Goal: Information Seeking & Learning: Learn about a topic

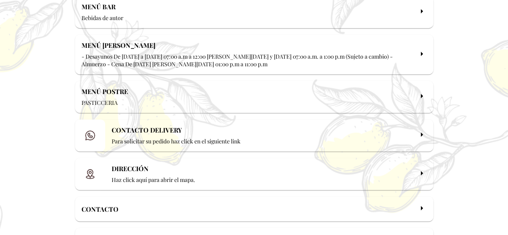
scroll to position [148, 0]
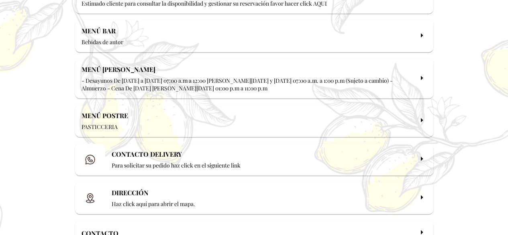
click at [417, 124] on icon at bounding box center [422, 120] width 10 height 10
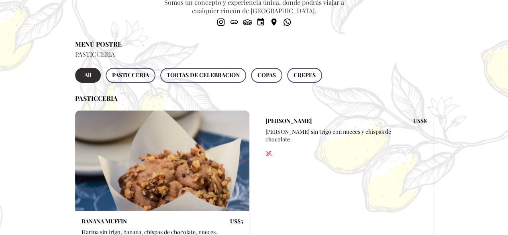
scroll to position [140, 0]
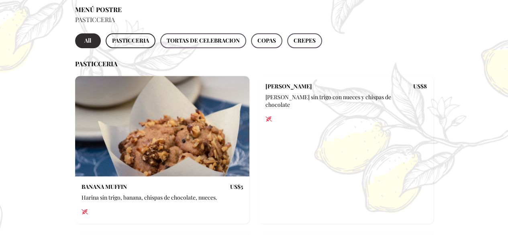
click at [118, 37] on span "PASTICCERIA" at bounding box center [130, 41] width 37 height 10
click at [184, 44] on span "TORTAS DE CELEBRACION" at bounding box center [203, 41] width 73 height 10
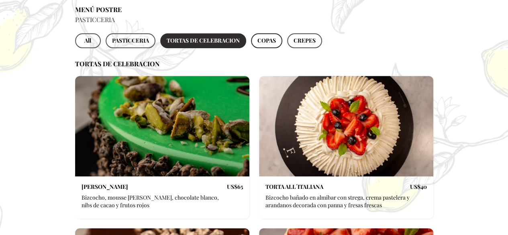
click at [269, 44] on span "COPAS" at bounding box center [267, 41] width 18 height 10
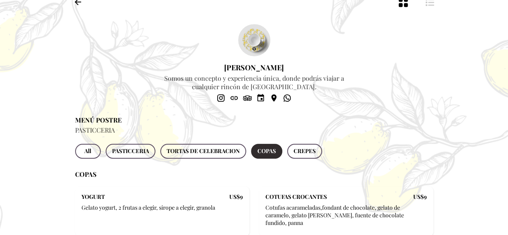
scroll to position [25, 0]
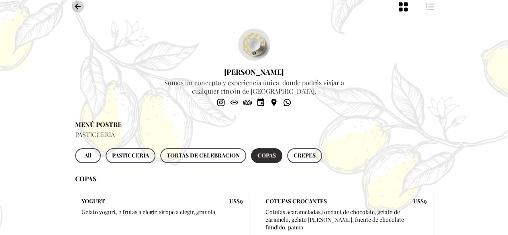
click at [81, 3] on icon "button" at bounding box center [78, 7] width 10 height 10
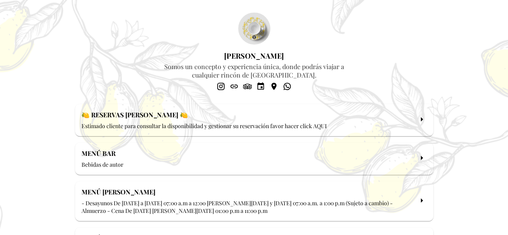
click at [111, 163] on p "Bebidas de autor" at bounding box center [248, 165] width 332 height 8
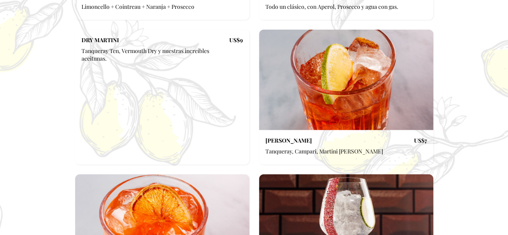
scroll to position [844, 0]
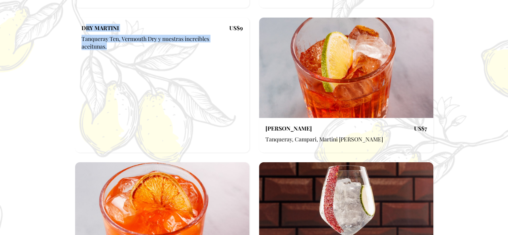
drag, startPoint x: 81, startPoint y: 16, endPoint x: 212, endPoint y: 35, distance: 132.3
click at [212, 35] on div "DRY MARTINI Tanqueray Ten, Vermouth Dry y nuestras increibles aceitunas. US$ 9" at bounding box center [162, 85] width 174 height 135
click at [225, 35] on p "Tanqueray Ten, Vermouth Dry y nuestras increibles aceitunas." at bounding box center [156, 44] width 148 height 18
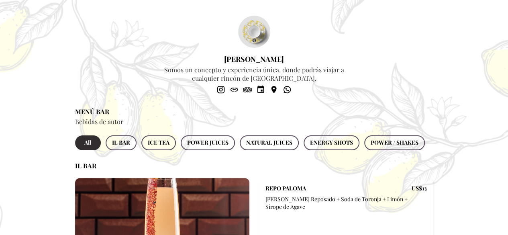
scroll to position [0, 0]
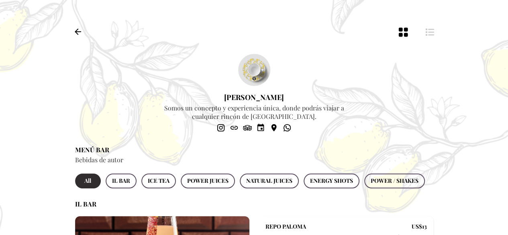
click at [77, 31] on icon "button" at bounding box center [78, 32] width 6 height 6
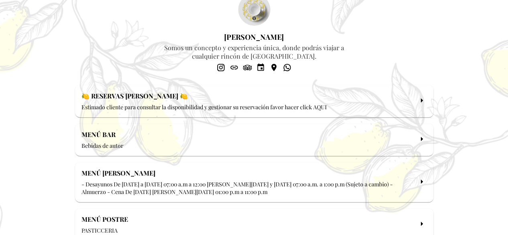
scroll to position [41, 0]
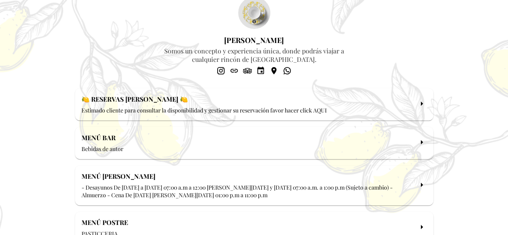
click at [422, 102] on icon at bounding box center [422, 103] width 10 height 10
click at [423, 141] on icon at bounding box center [422, 142] width 10 height 10
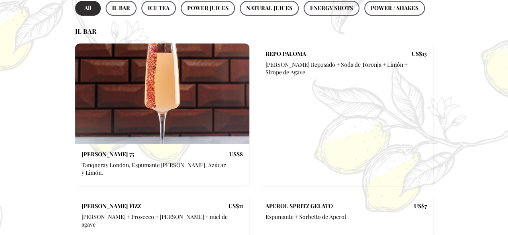
scroll to position [0, 0]
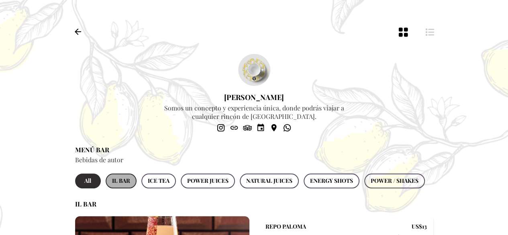
click at [120, 183] on span "IL BAR" at bounding box center [121, 181] width 18 height 10
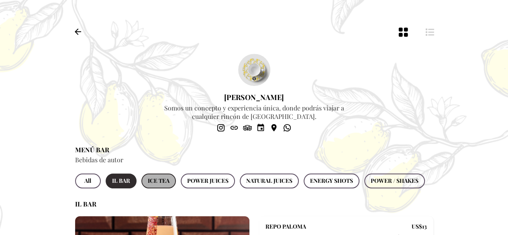
click at [166, 186] on span "ICE TEA" at bounding box center [159, 181] width 22 height 10
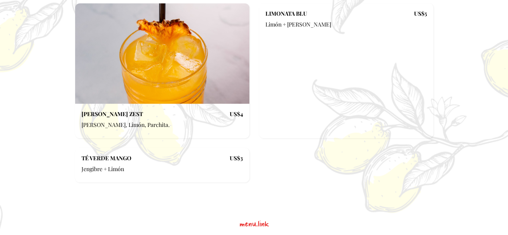
scroll to position [89, 0]
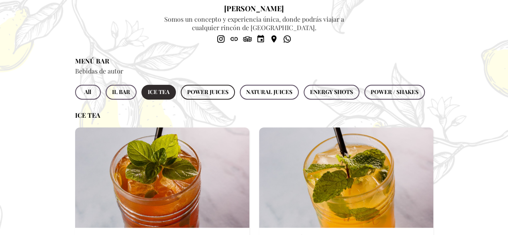
click at [212, 93] on span "POWER JUICES" at bounding box center [207, 92] width 41 height 10
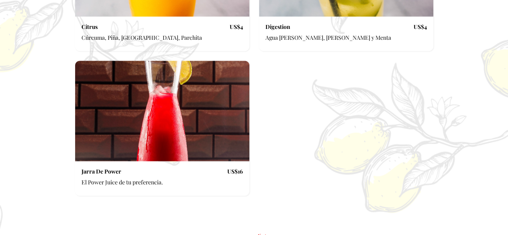
scroll to position [456, 0]
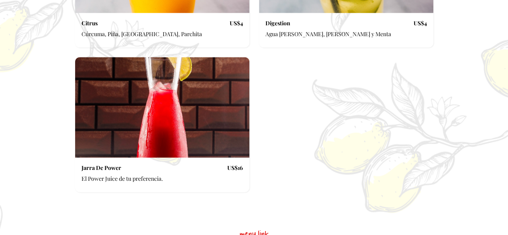
click at [182, 129] on div at bounding box center [162, 107] width 174 height 100
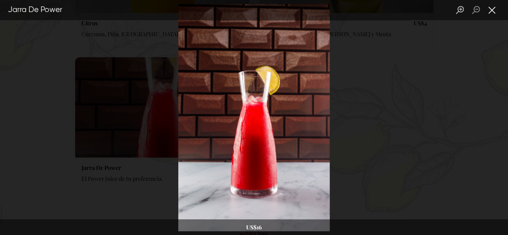
click at [494, 9] on button "Close lightbox" at bounding box center [492, 10] width 16 height 14
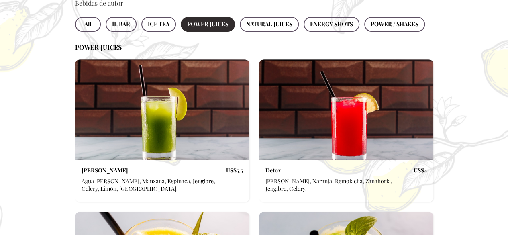
scroll to position [187, 0]
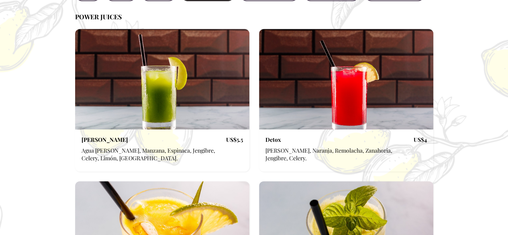
click at [362, 122] on div at bounding box center [346, 79] width 174 height 100
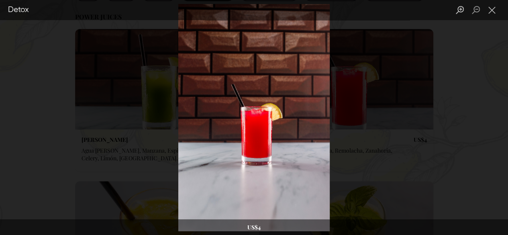
click at [381, 106] on div "Lightbox" at bounding box center [254, 117] width 508 height 235
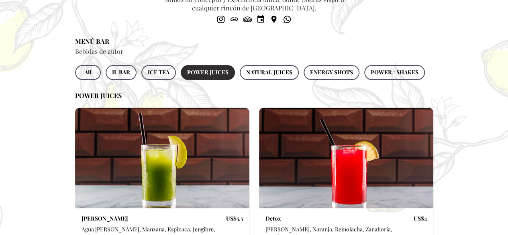
scroll to position [35, 0]
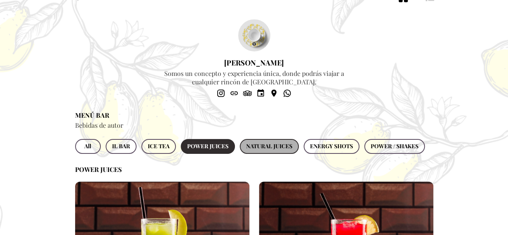
click at [274, 149] on span "NATURAL JUICES" at bounding box center [269, 146] width 46 height 10
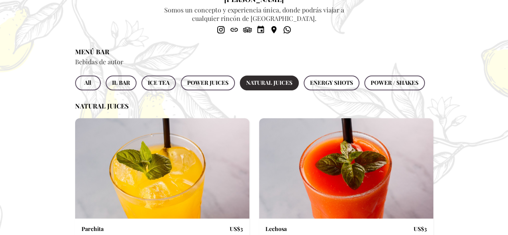
scroll to position [92, 0]
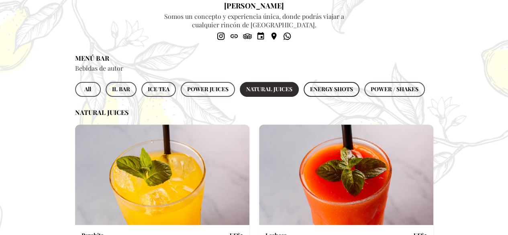
click at [326, 90] on span "ENERGY SHOTS" at bounding box center [331, 89] width 43 height 10
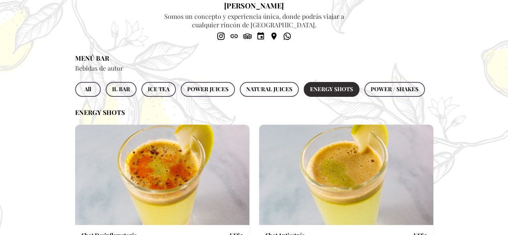
scroll to position [169, 0]
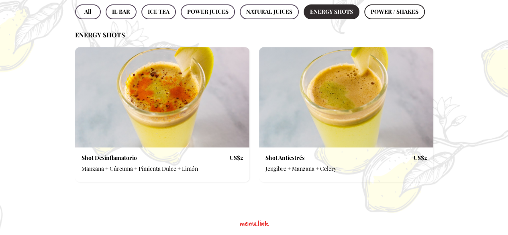
click at [387, 12] on span "POWER / SHAKES" at bounding box center [395, 12] width 48 height 10
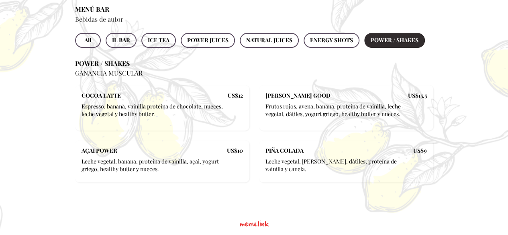
scroll to position [0, 0]
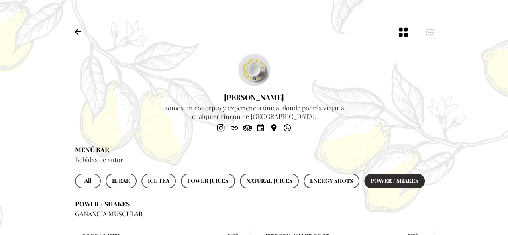
click at [77, 33] on icon "button" at bounding box center [78, 32] width 6 height 6
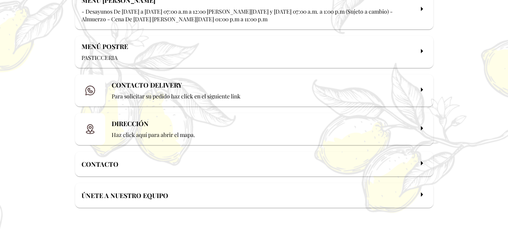
scroll to position [213, 0]
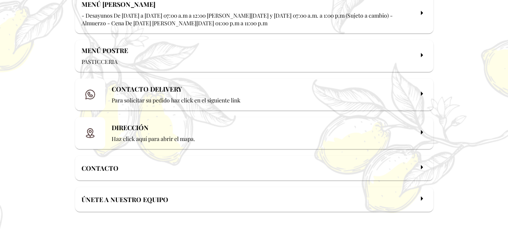
click at [417, 57] on icon at bounding box center [422, 55] width 10 height 10
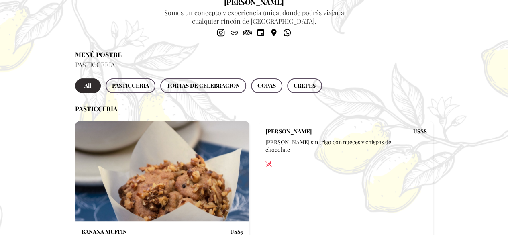
scroll to position [106, 0]
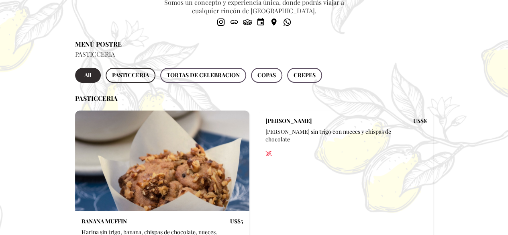
click at [121, 79] on span "PASTICCERIA" at bounding box center [130, 75] width 37 height 10
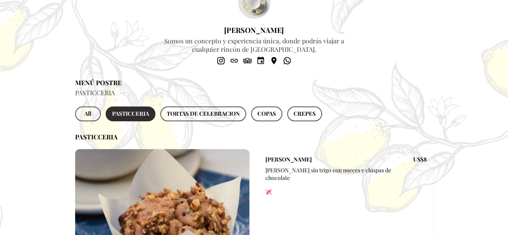
scroll to position [28, 0]
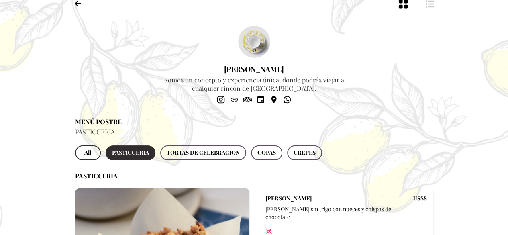
click at [92, 157] on span "All" at bounding box center [88, 153] width 13 height 10
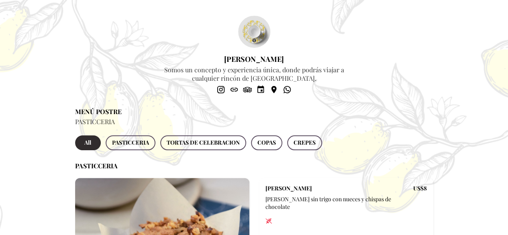
scroll to position [0, 0]
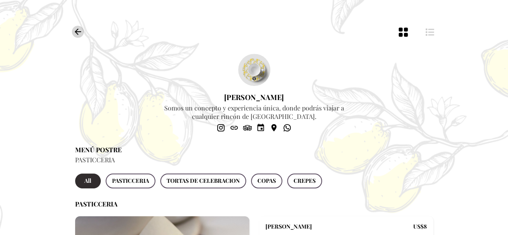
click at [74, 32] on icon "button" at bounding box center [78, 32] width 10 height 10
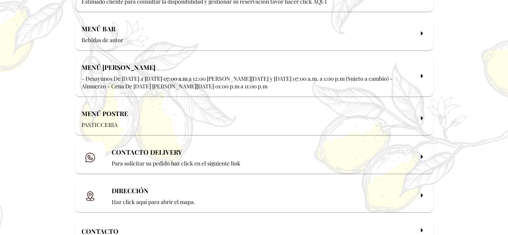
scroll to position [149, 0]
click at [313, 118] on h2 "MENÚ POSTRE" at bounding box center [248, 114] width 332 height 8
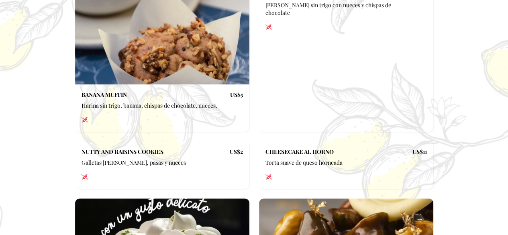
scroll to position [0, 0]
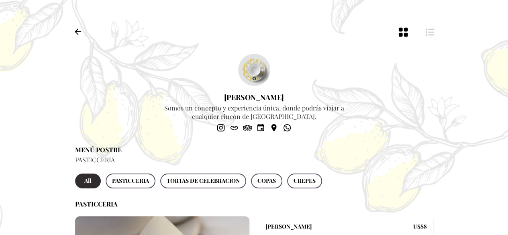
click at [79, 33] on icon "button" at bounding box center [78, 32] width 10 height 10
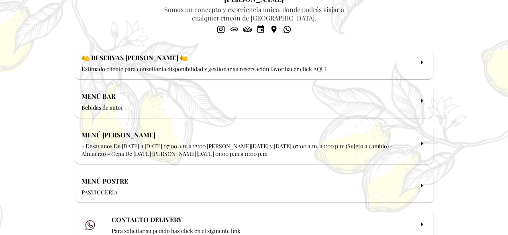
scroll to position [92, 0]
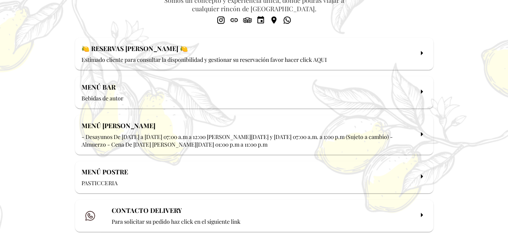
click at [416, 92] on div "MENÚ BAR Bebidas de autor" at bounding box center [254, 92] width 358 height 32
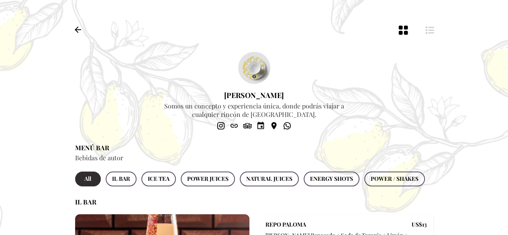
scroll to position [0, 0]
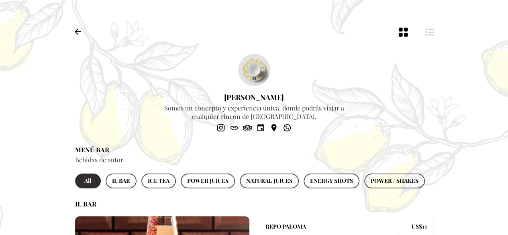
click at [79, 33] on icon "button" at bounding box center [78, 32] width 10 height 10
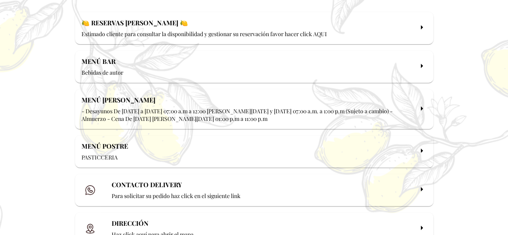
scroll to position [124, 0]
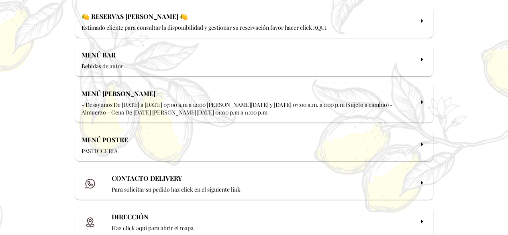
click at [229, 134] on div "MENÚ POSTRE PASTICCERIA" at bounding box center [254, 145] width 358 height 32
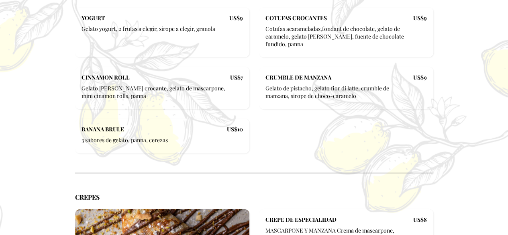
scroll to position [2367, 0]
